Goal: Information Seeking & Learning: Learn about a topic

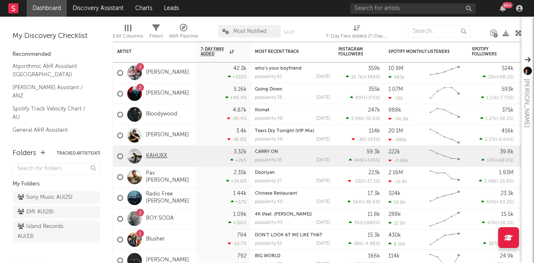
click at [151, 153] on link "KAHUKX" at bounding box center [156, 156] width 21 height 7
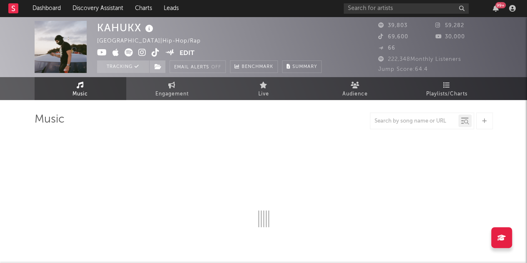
select select "6m"
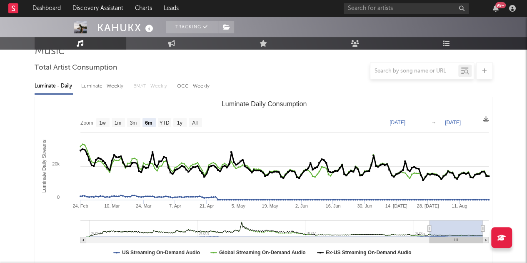
scroll to position [68, 0]
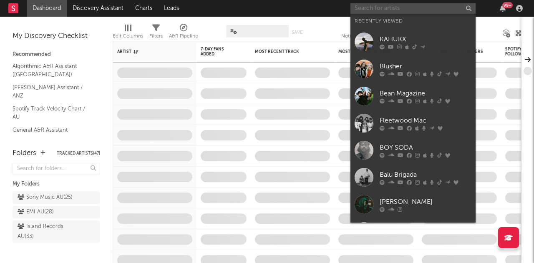
click at [363, 7] on input "text" at bounding box center [412, 8] width 125 height 10
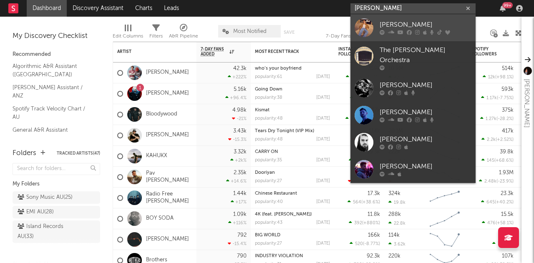
type input "[PERSON_NAME]"
click at [396, 27] on div "[PERSON_NAME]" at bounding box center [425, 25] width 92 height 10
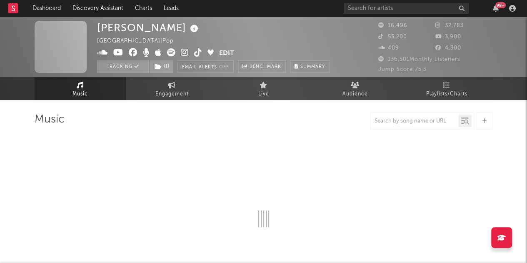
select select "6m"
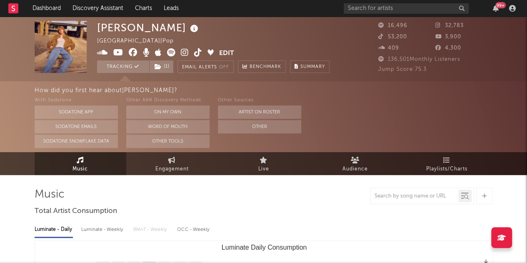
select select "6m"
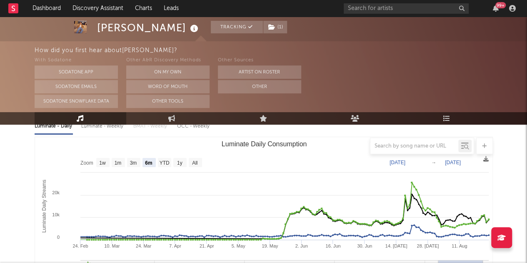
scroll to position [103, 0]
